Goal: Obtain resource: Download file/media

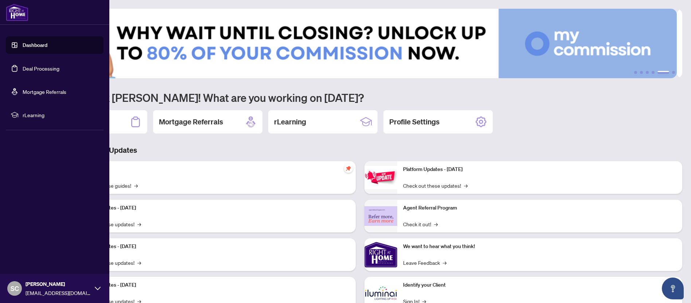
drag, startPoint x: 36, startPoint y: 67, endPoint x: 42, endPoint y: 67, distance: 5.8
click at [36, 67] on link "Deal Processing" at bounding box center [41, 68] width 37 height 7
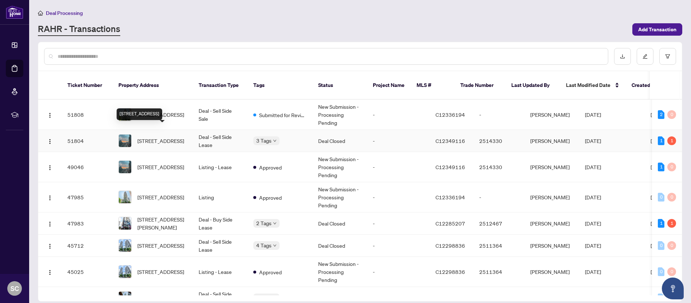
click at [175, 137] on span "[STREET_ADDRESS]" at bounding box center [160, 141] width 47 height 8
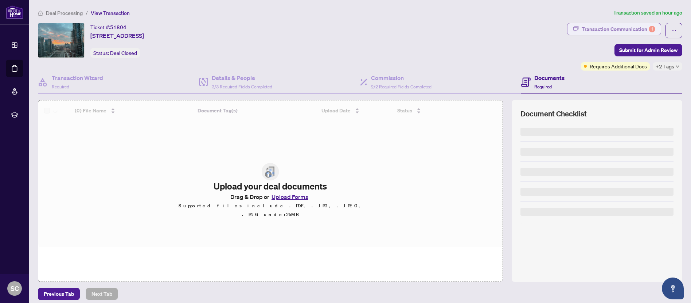
click at [604, 29] on div "Transaction Communication 1" at bounding box center [618, 29] width 74 height 12
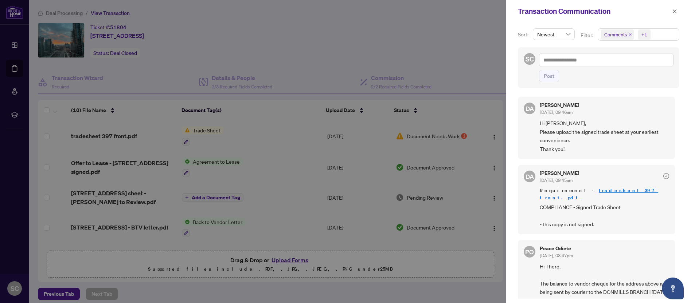
click at [458, 70] on div at bounding box center [345, 151] width 691 height 303
click at [414, 138] on div at bounding box center [345, 151] width 691 height 303
drag, startPoint x: 270, startPoint y: 135, endPoint x: 261, endPoint y: 132, distance: 10.0
click at [270, 135] on div at bounding box center [345, 151] width 691 height 303
click at [673, 12] on icon "close" at bounding box center [674, 11] width 4 height 4
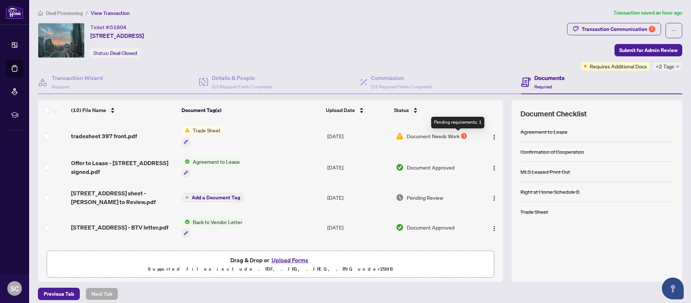
click at [461, 137] on div "1" at bounding box center [464, 136] width 6 height 6
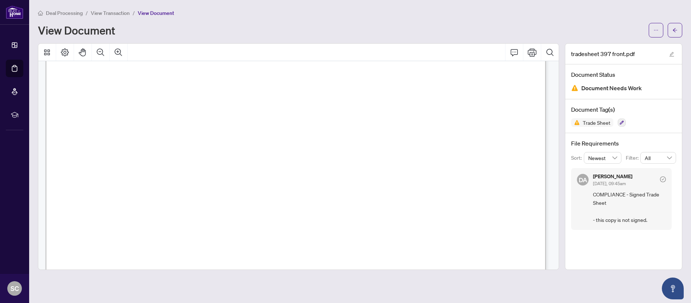
scroll to position [52, 0]
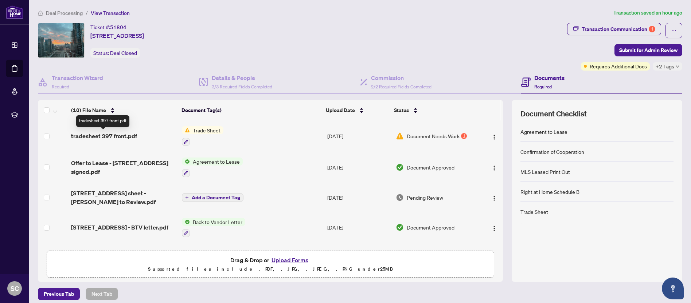
click at [131, 137] on span "tradesheet 397 front.pdf" at bounding box center [104, 136] width 66 height 9
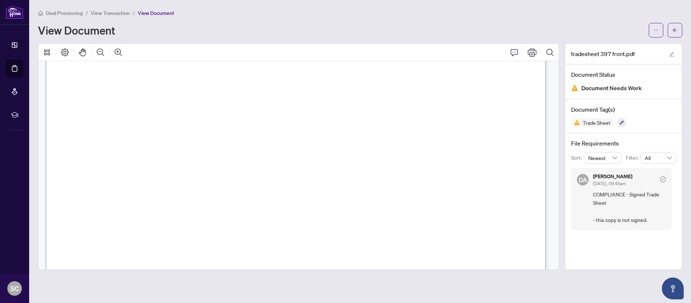
scroll to position [146, 0]
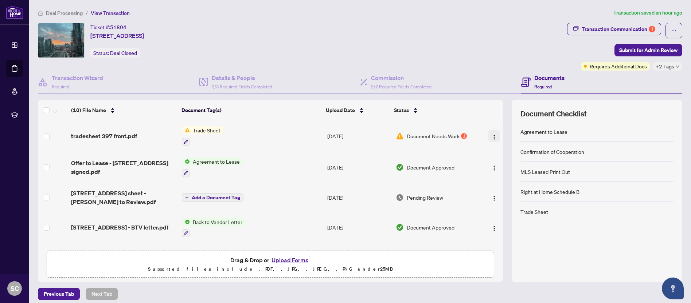
click at [491, 136] on img "button" at bounding box center [494, 137] width 6 height 6
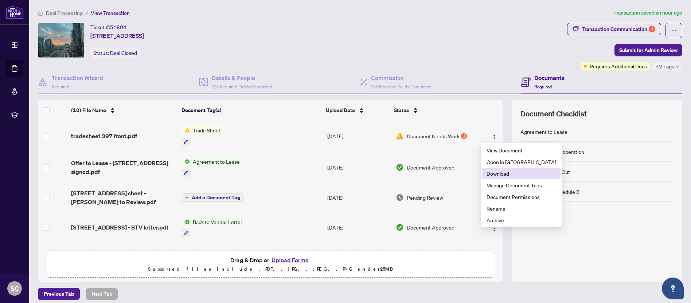
click at [487, 172] on span "Download" at bounding box center [521, 174] width 70 height 8
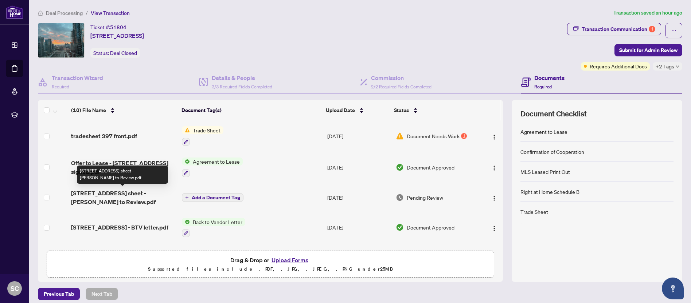
click at [119, 195] on span "[STREET_ADDRESS] sheet - [PERSON_NAME] to Review.pdf" at bounding box center [123, 197] width 105 height 17
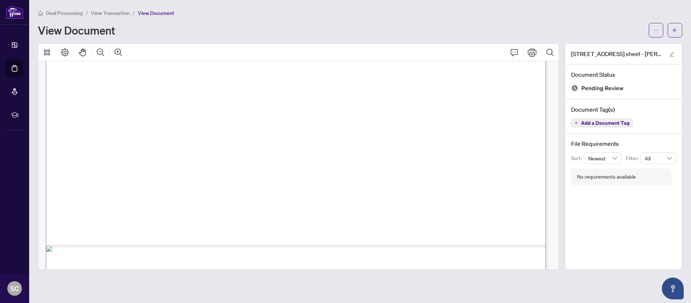
scroll to position [380, 0]
click at [123, 15] on span "View Transaction" at bounding box center [110, 13] width 39 height 7
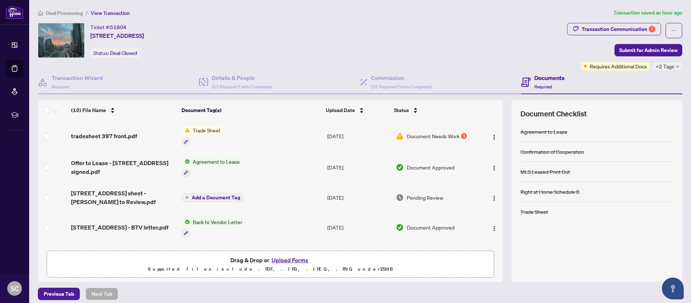
click at [274, 260] on button "Upload Forms" at bounding box center [289, 260] width 41 height 9
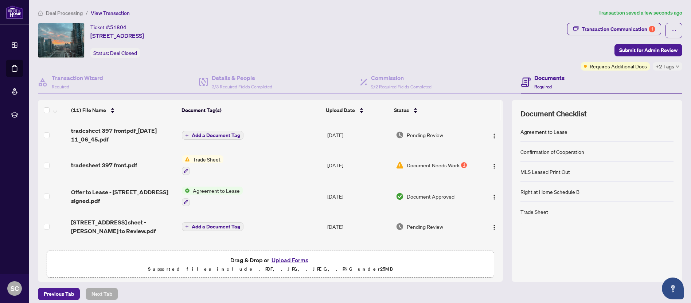
click at [424, 134] on span "Pending Review" at bounding box center [425, 135] width 36 height 8
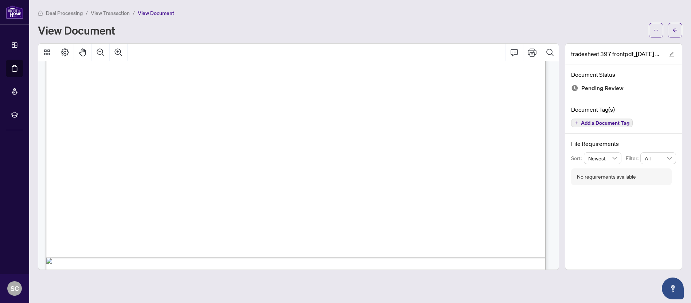
scroll to position [437, 0]
